Goal: Go to known website: Access a specific website the user already knows

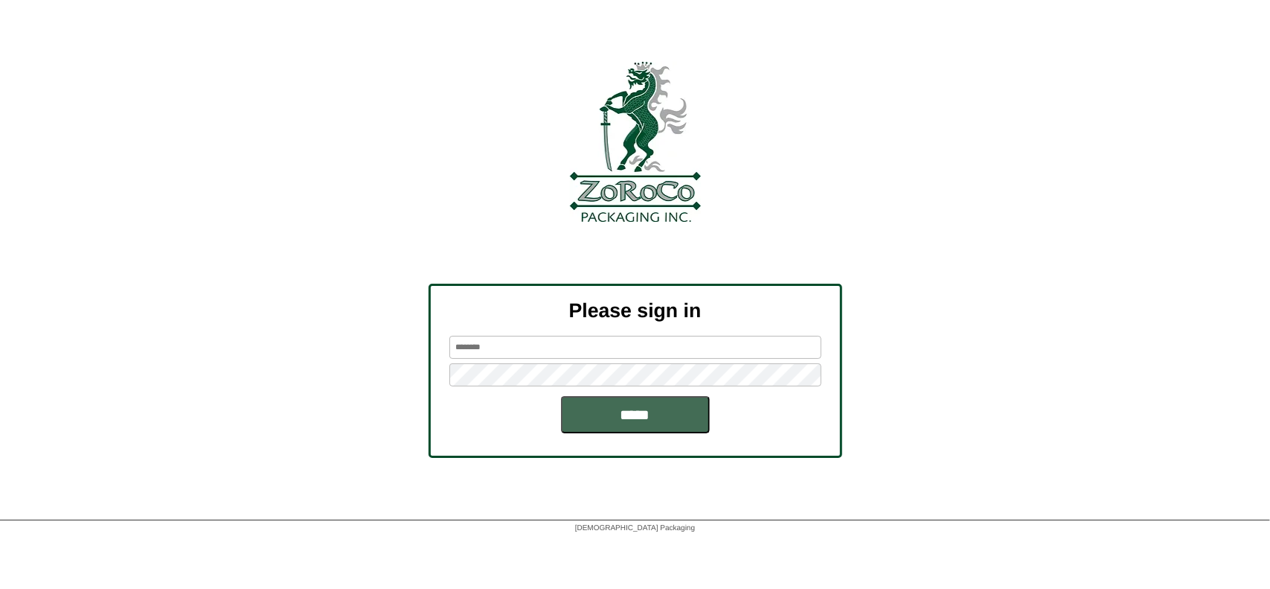
type input "*******"
click at [602, 418] on input "*****" at bounding box center [635, 414] width 149 height 37
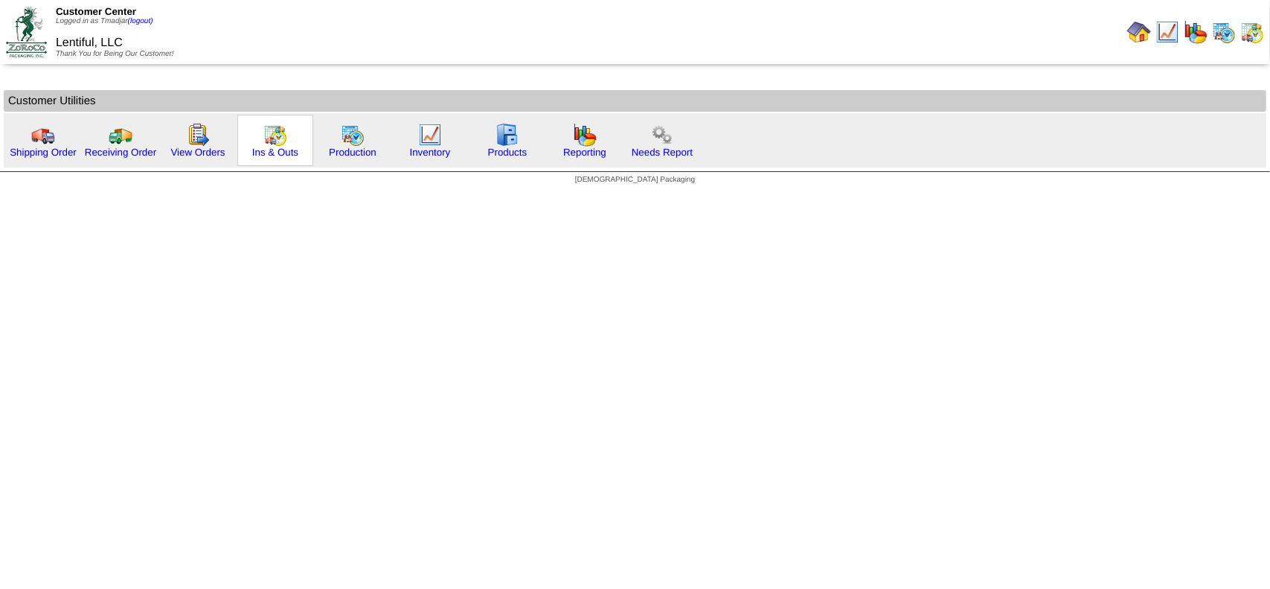
click at [281, 135] on img at bounding box center [275, 135] width 24 height 24
